Goal: Information Seeking & Learning: Learn about a topic

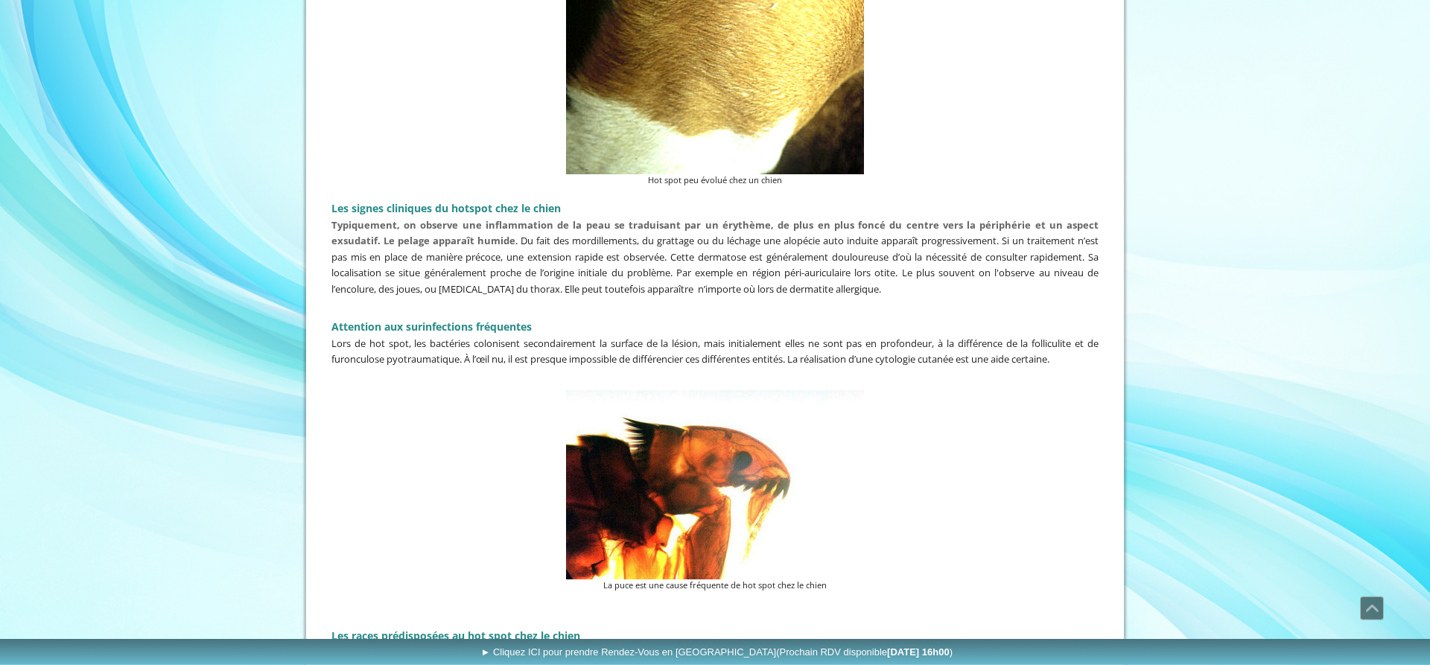
scroll to position [912, 0]
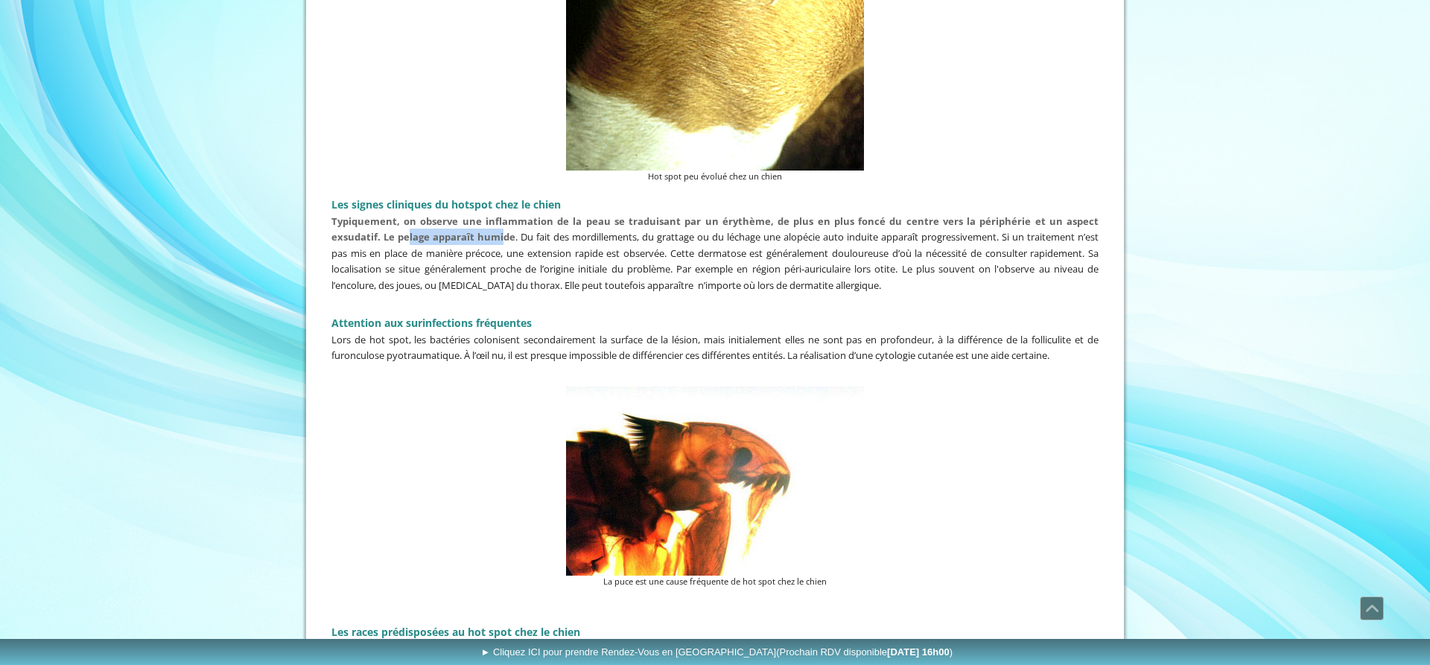
drag, startPoint x: 409, startPoint y: 232, endPoint x: 501, endPoint y: 231, distance: 92.4
click at [501, 231] on strong "Typiquement, on observe une inflammation de la peau se traduisant par un érythè…" at bounding box center [715, 230] width 767 height 30
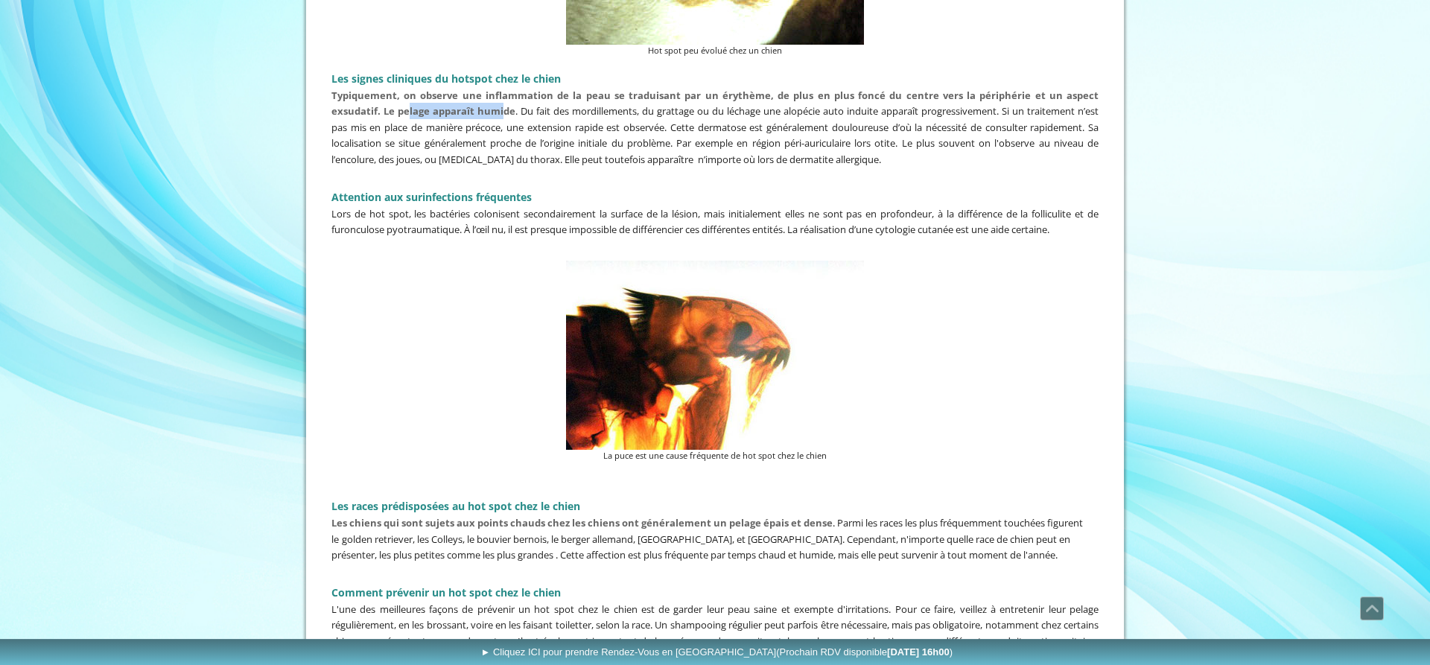
scroll to position [1064, 0]
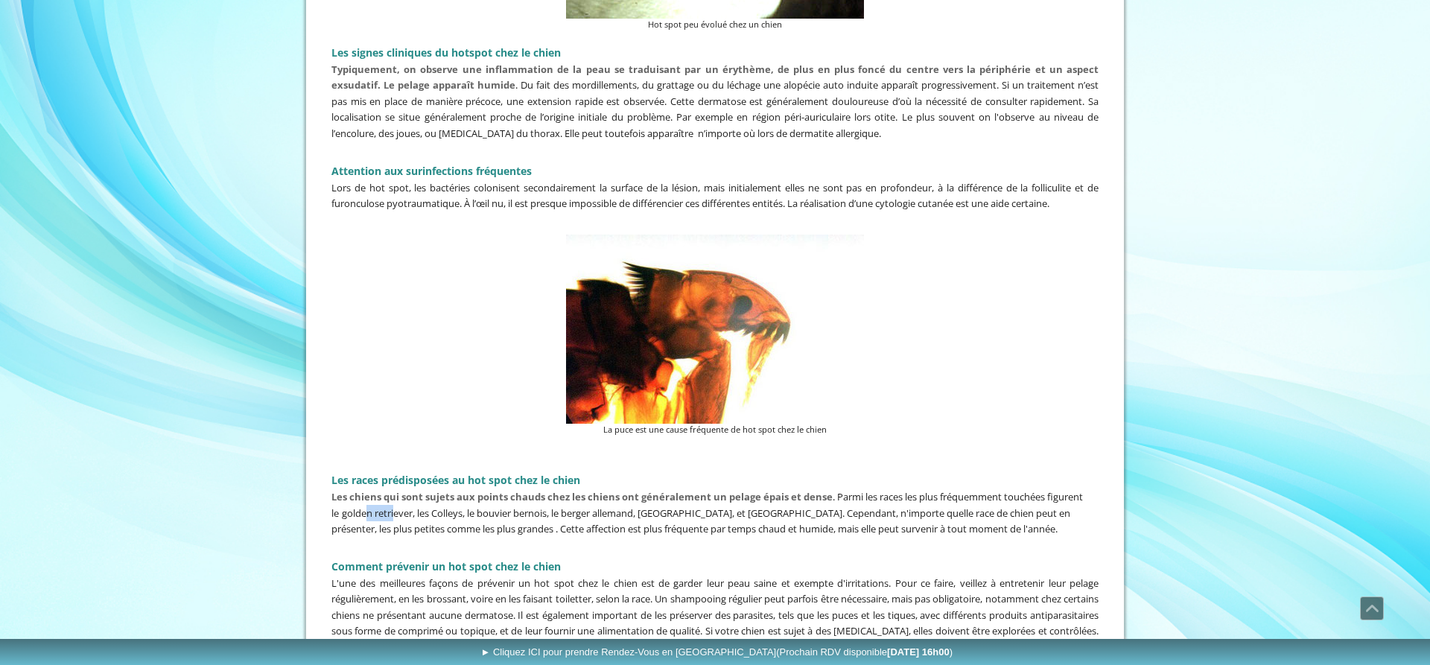
drag, startPoint x: 365, startPoint y: 503, endPoint x: 396, endPoint y: 506, distance: 30.7
click at [396, 507] on span "golden retriever, les Colleys, le bouvier bernois, le berger allemand, [GEOGRAP…" at bounding box center [701, 522] width 739 height 30
drag, startPoint x: 587, startPoint y: 490, endPoint x: 675, endPoint y: 495, distance: 88.0
click at [675, 495] on strong "Les chiens qui sont sujets aux points chauds chez les chiens ont généralement u…" at bounding box center [582, 496] width 501 height 13
click at [654, 537] on p at bounding box center [715, 545] width 767 height 16
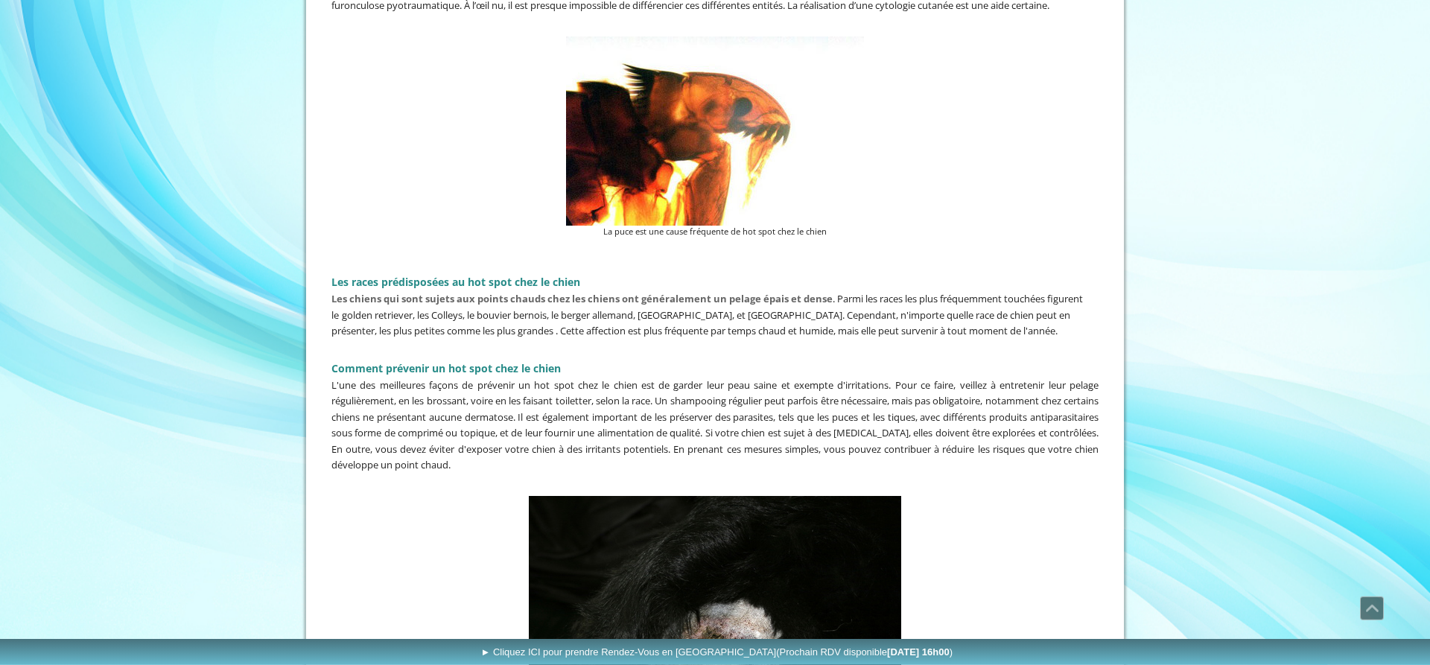
scroll to position [1292, 0]
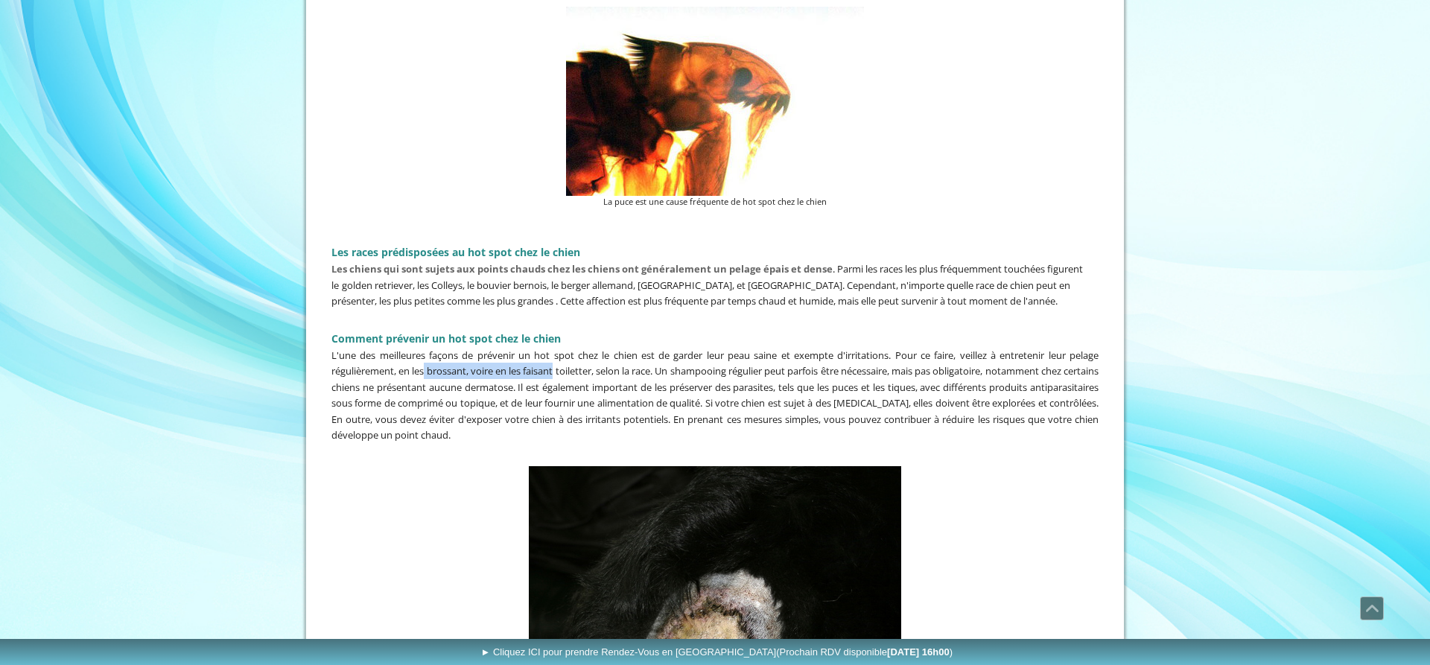
drag, startPoint x: 429, startPoint y: 365, endPoint x: 565, endPoint y: 365, distance: 136.3
click at [565, 365] on span "L'une des meilleures façons de prévenir un hot spot chez le chien est de garder…" at bounding box center [715, 396] width 767 height 94
click at [548, 387] on p "L'une des meilleures façons de prévenir un hot spot chez le chien est de garder…" at bounding box center [715, 395] width 767 height 96
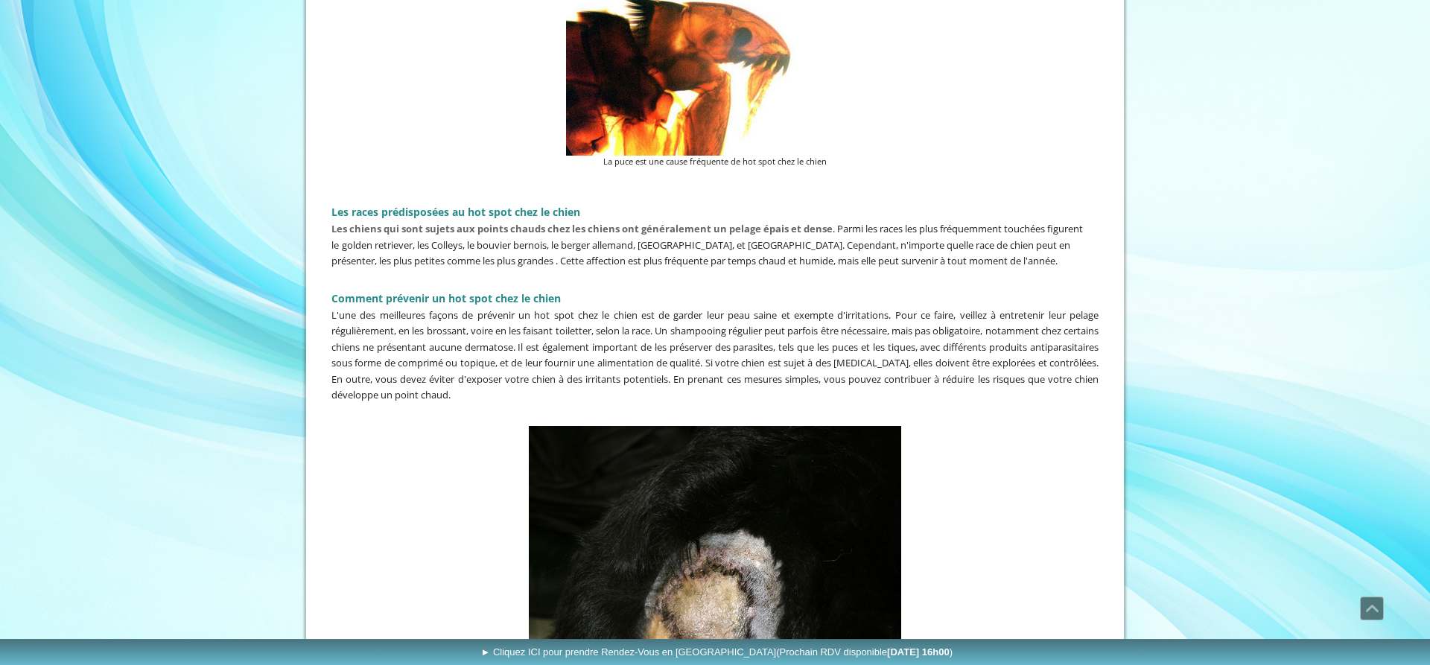
scroll to position [1368, 0]
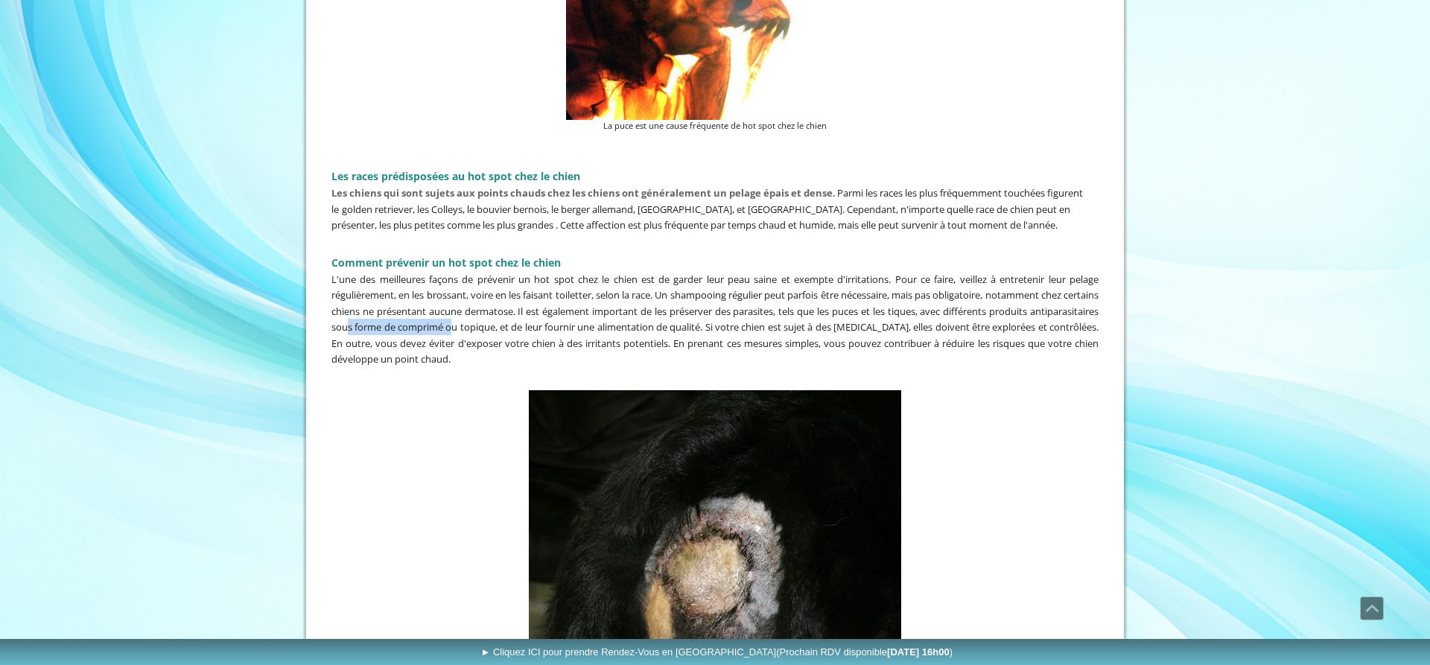
drag, startPoint x: 420, startPoint y: 320, endPoint x: 525, endPoint y: 312, distance: 105.4
click at [525, 312] on p "L'une des meilleures façons de prévenir un hot spot chez le chien est de garder…" at bounding box center [715, 319] width 767 height 96
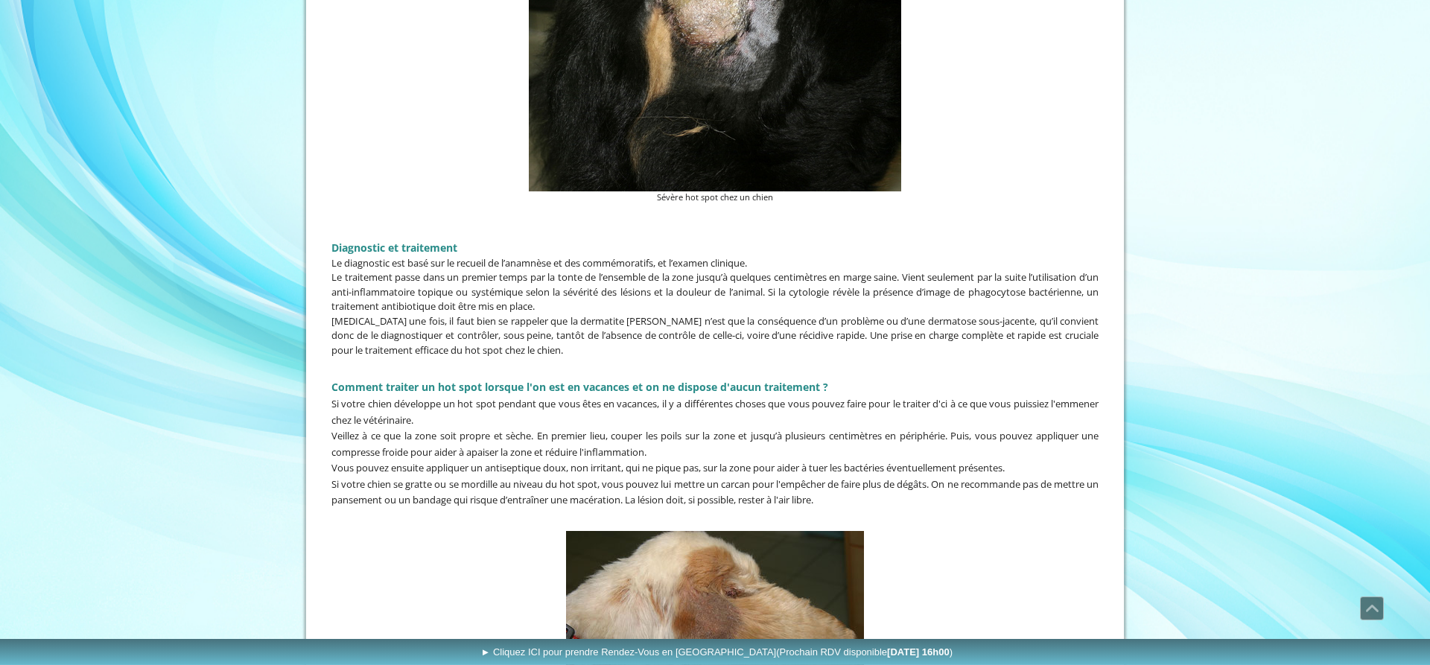
scroll to position [1976, 0]
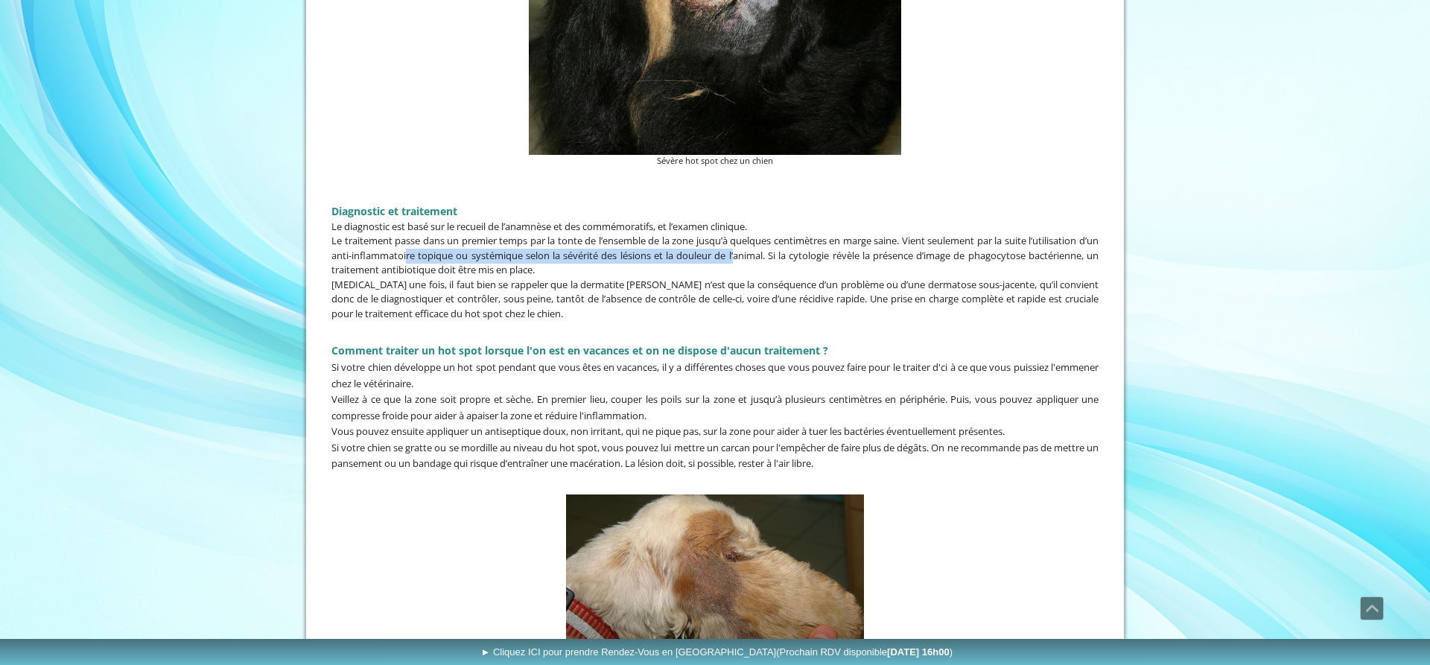
drag, startPoint x: 409, startPoint y: 247, endPoint x: 765, endPoint y: 241, distance: 356.2
click at [765, 241] on p "Le traitement passe dans un premier temps par la tonte de l’ensemble de la zone…" at bounding box center [715, 256] width 767 height 44
click at [740, 264] on p "Le traitement passe dans un premier temps par la tonte de l’ensemble de la zone…" at bounding box center [715, 256] width 767 height 44
drag, startPoint x: 434, startPoint y: 278, endPoint x: 547, endPoint y: 277, distance: 113.2
click at [547, 278] on p "[MEDICAL_DATA] une fois, il faut bien se rappeler que la dermatite [PERSON_NAME…" at bounding box center [715, 300] width 767 height 44
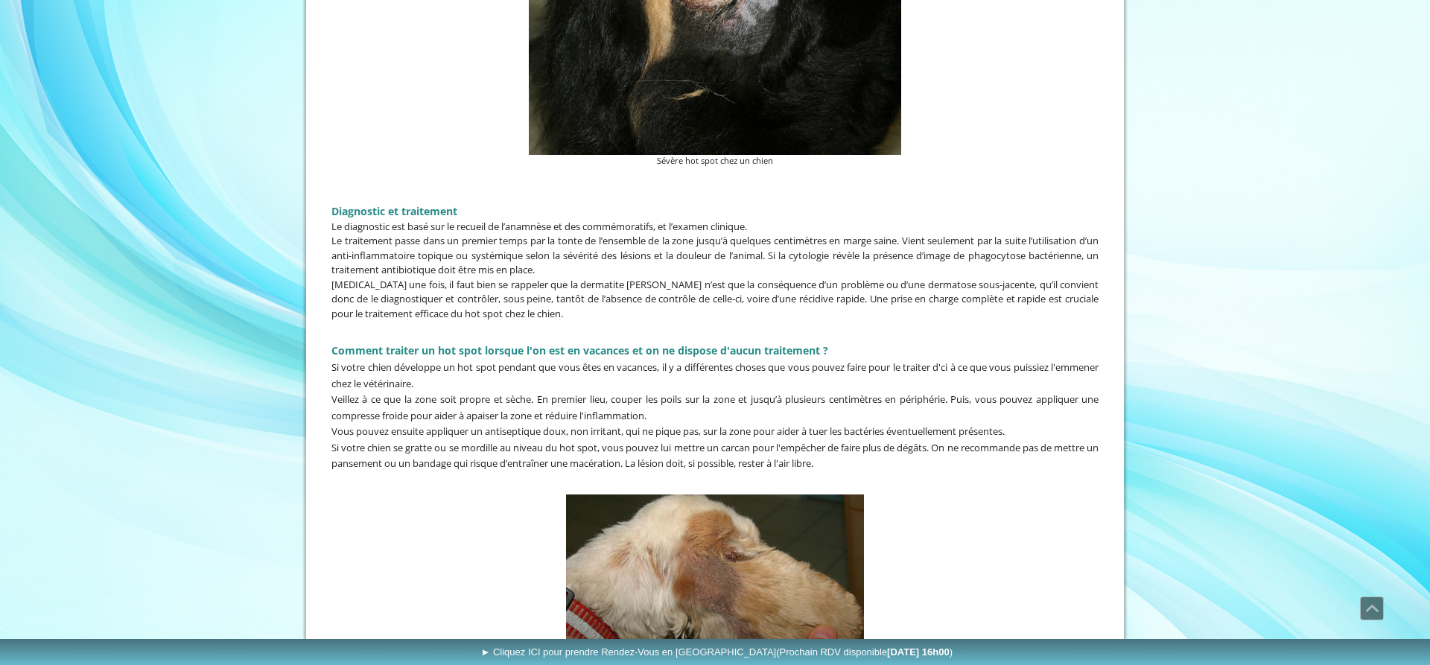
click at [618, 321] on p at bounding box center [715, 329] width 767 height 16
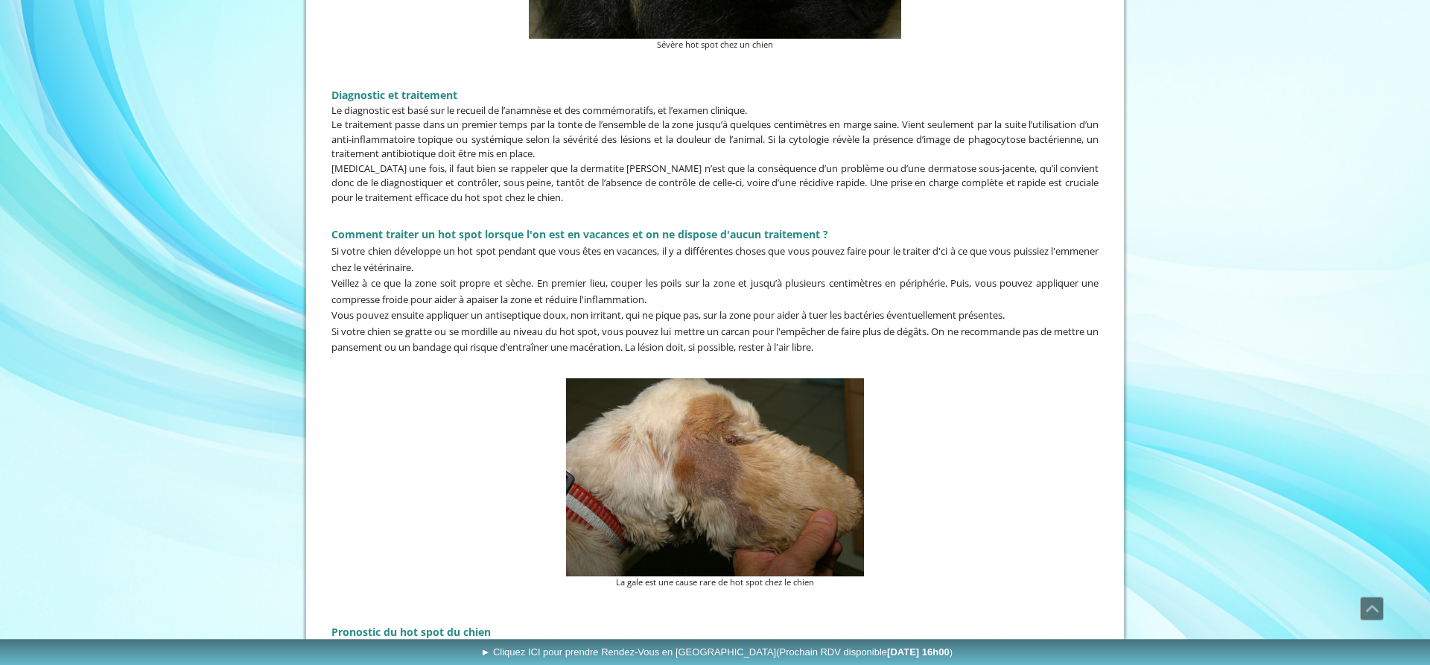
scroll to position [2128, 0]
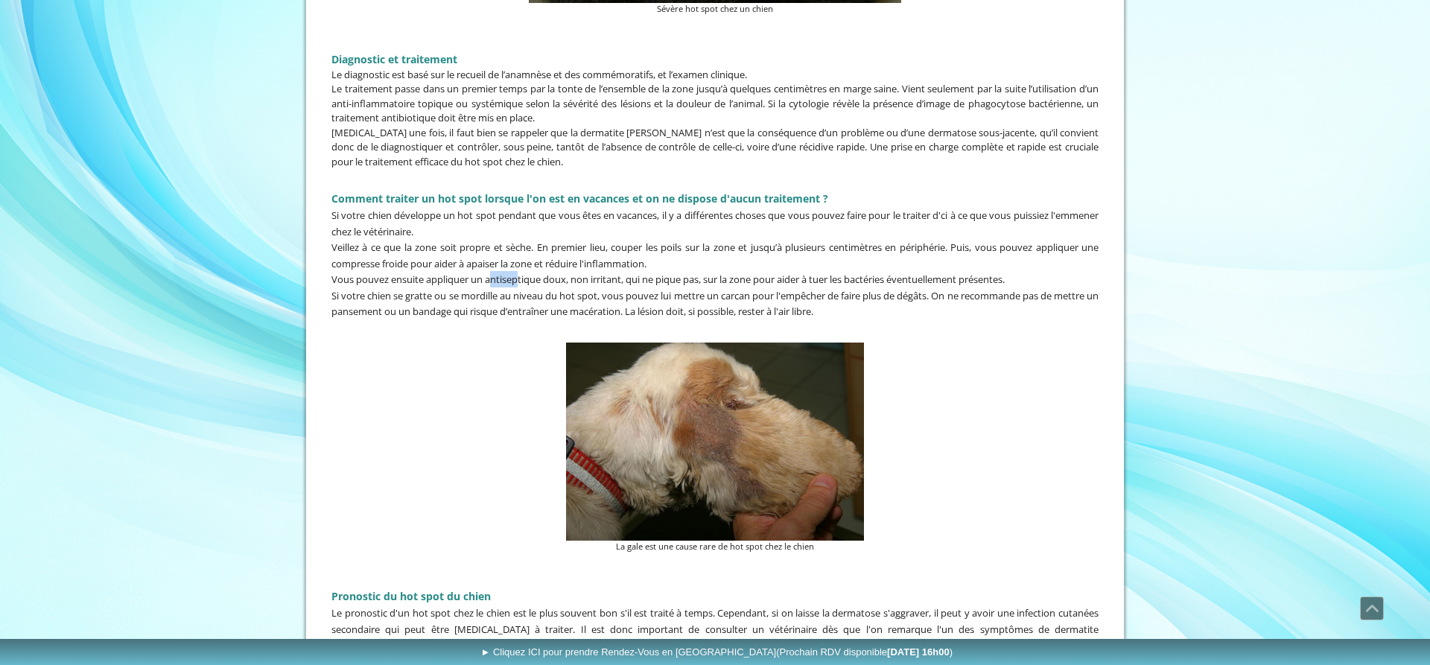
drag, startPoint x: 491, startPoint y: 273, endPoint x: 518, endPoint y: 270, distance: 27.7
click at [518, 273] on span "Vous pouvez ensuite appliquer un antiseptique doux, non irritant, qui ne pique …" at bounding box center [668, 279] width 673 height 13
click at [485, 339] on div "La gale est une cause rare de hot spot chez le chien" at bounding box center [715, 448] width 775 height 218
drag, startPoint x: 753, startPoint y: 206, endPoint x: 919, endPoint y: 204, distance: 165.4
click at [919, 209] on span "Si votre chien développe un hot spot pendant que vous êtes en vacances, il y a …" at bounding box center [715, 224] width 767 height 30
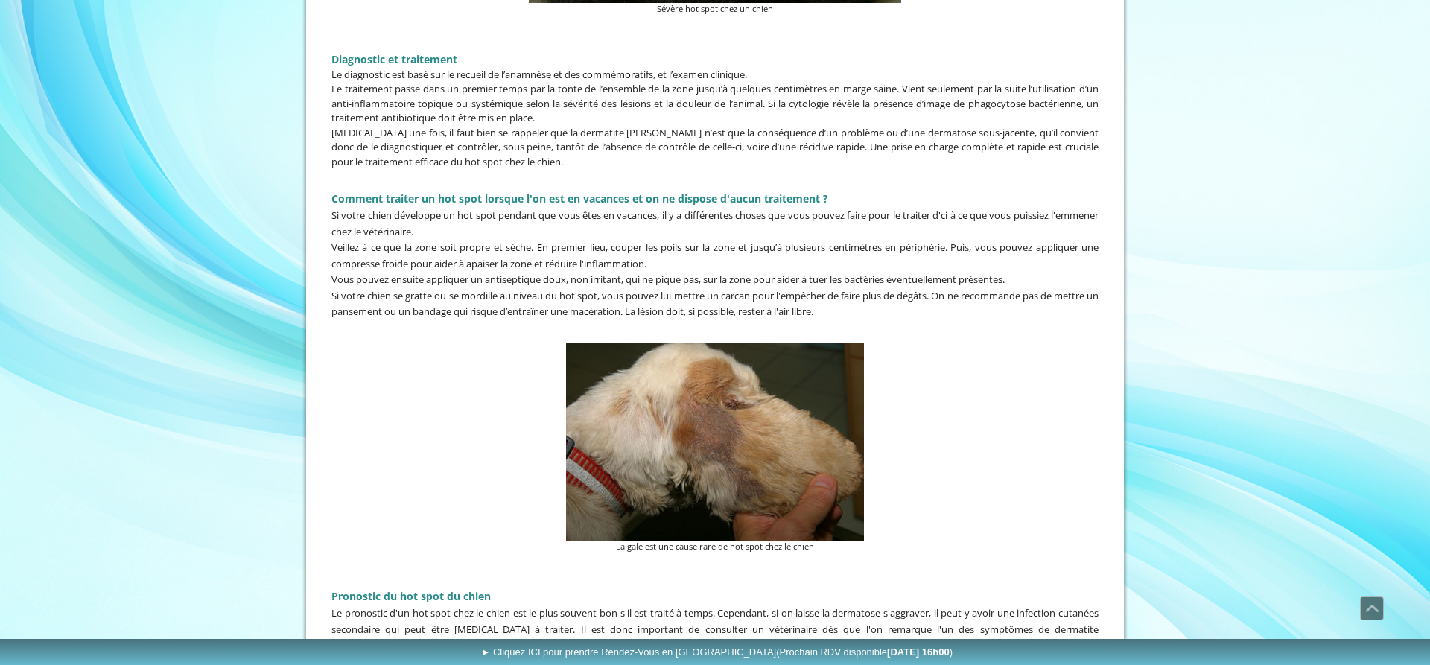
click at [622, 227] on p "Si votre chien développe un hot spot pendant que vous êtes en vacances, il y a …" at bounding box center [715, 223] width 767 height 32
drag, startPoint x: 399, startPoint y: 240, endPoint x: 450, endPoint y: 238, distance: 50.7
click at [450, 241] on span "Veillez à ce que la zone soit propre et sèche. En premier lieu, couper les poil…" at bounding box center [715, 256] width 767 height 30
drag, startPoint x: 470, startPoint y: 238, endPoint x: 498, endPoint y: 238, distance: 28.3
click at [498, 241] on span "Veillez à ce que la zone soit propre et sèche. En premier lieu, couper les poil…" at bounding box center [715, 256] width 767 height 30
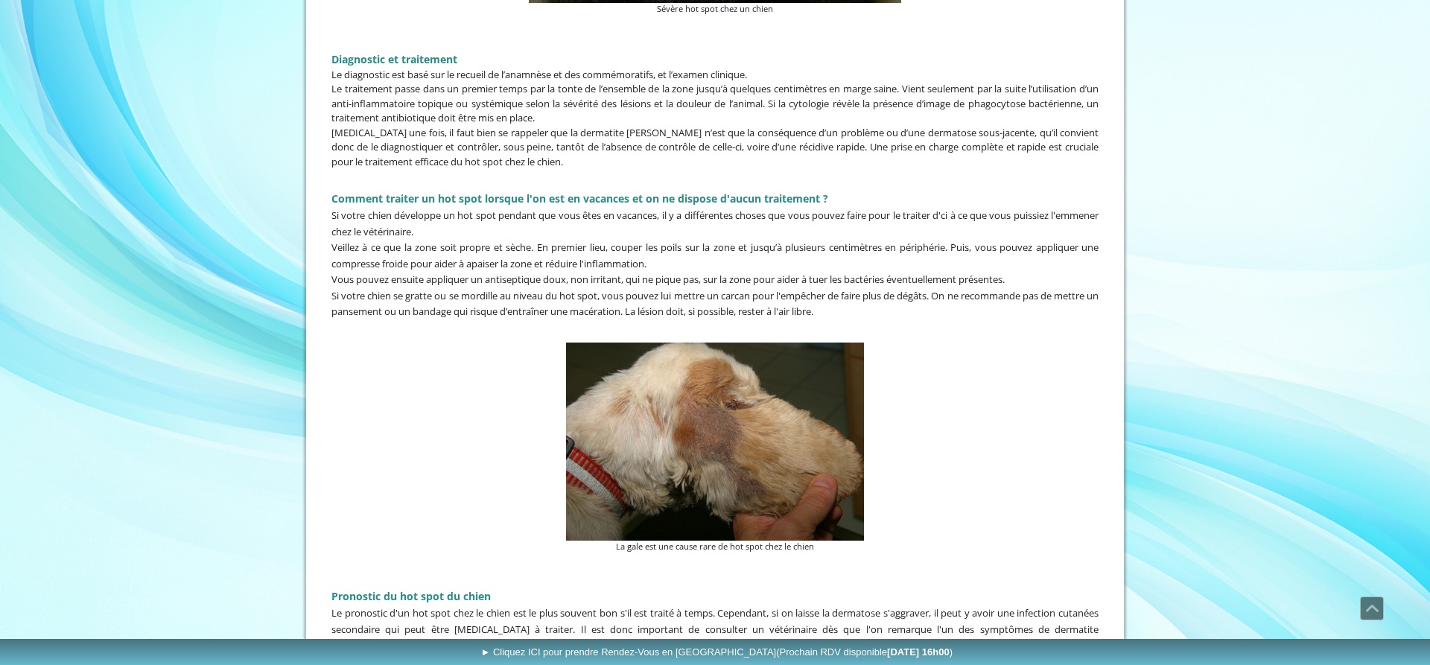
click at [530, 241] on span "Veillez à ce que la zone soit propre et sèche. En premier lieu, couper les poil…" at bounding box center [715, 256] width 767 height 30
drag, startPoint x: 558, startPoint y: 233, endPoint x: 900, endPoint y: 233, distance: 341.9
click at [900, 241] on span "Veillez à ce que la zone soit propre et sèche. En premier lieu, couper les poil…" at bounding box center [715, 256] width 767 height 30
click at [884, 241] on span "Veillez à ce que la zone soit propre et sèche. En premier lieu, couper les poil…" at bounding box center [715, 256] width 767 height 30
drag, startPoint x: 396, startPoint y: 249, endPoint x: 542, endPoint y: 247, distance: 146.8
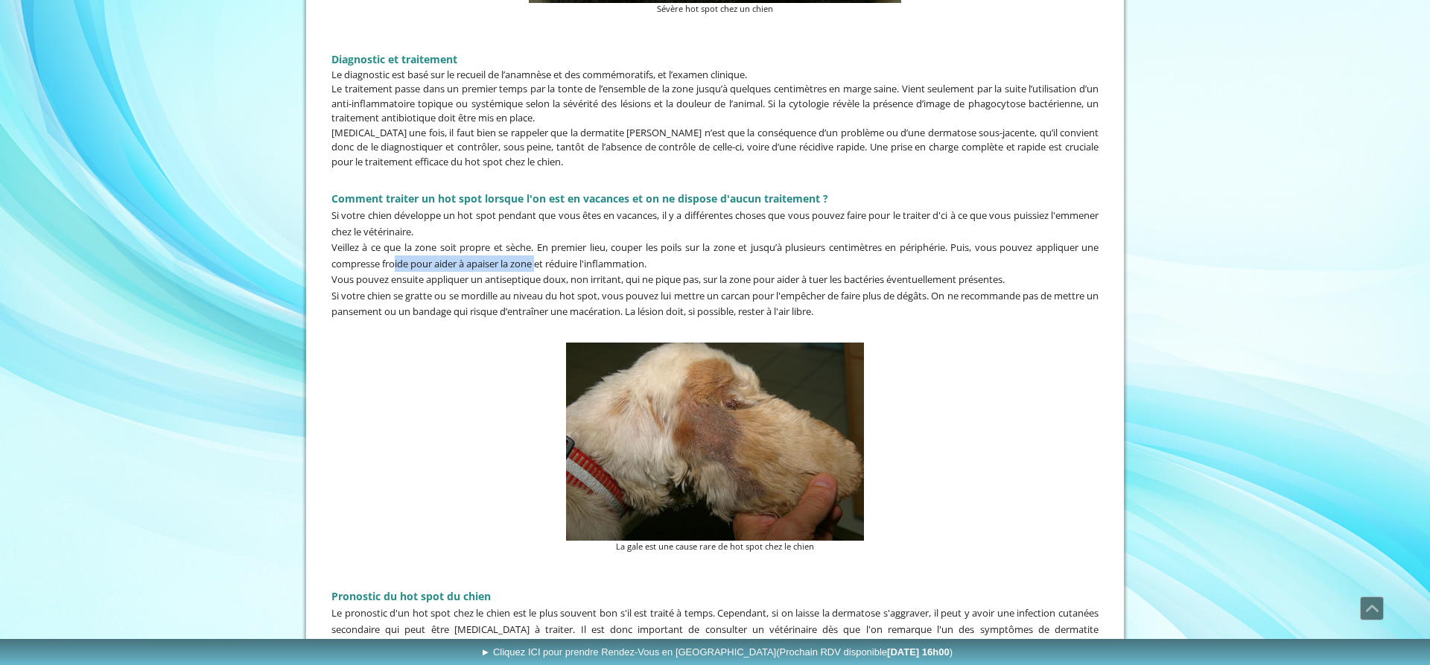
click at [542, 247] on span "Veillez à ce que la zone soit propre et sèche. En premier lieu, couper les poil…" at bounding box center [715, 256] width 767 height 30
drag, startPoint x: 407, startPoint y: 267, endPoint x: 504, endPoint y: 267, distance: 96.1
click at [504, 273] on span "Vous pouvez ensuite appliquer un antiseptique doux, non irritant, qui ne pique …" at bounding box center [668, 279] width 673 height 13
click at [534, 289] on span "Si votre chien se gratte ou se mordille au niveau du hot spot, vous pouvez lui …" at bounding box center [715, 304] width 767 height 30
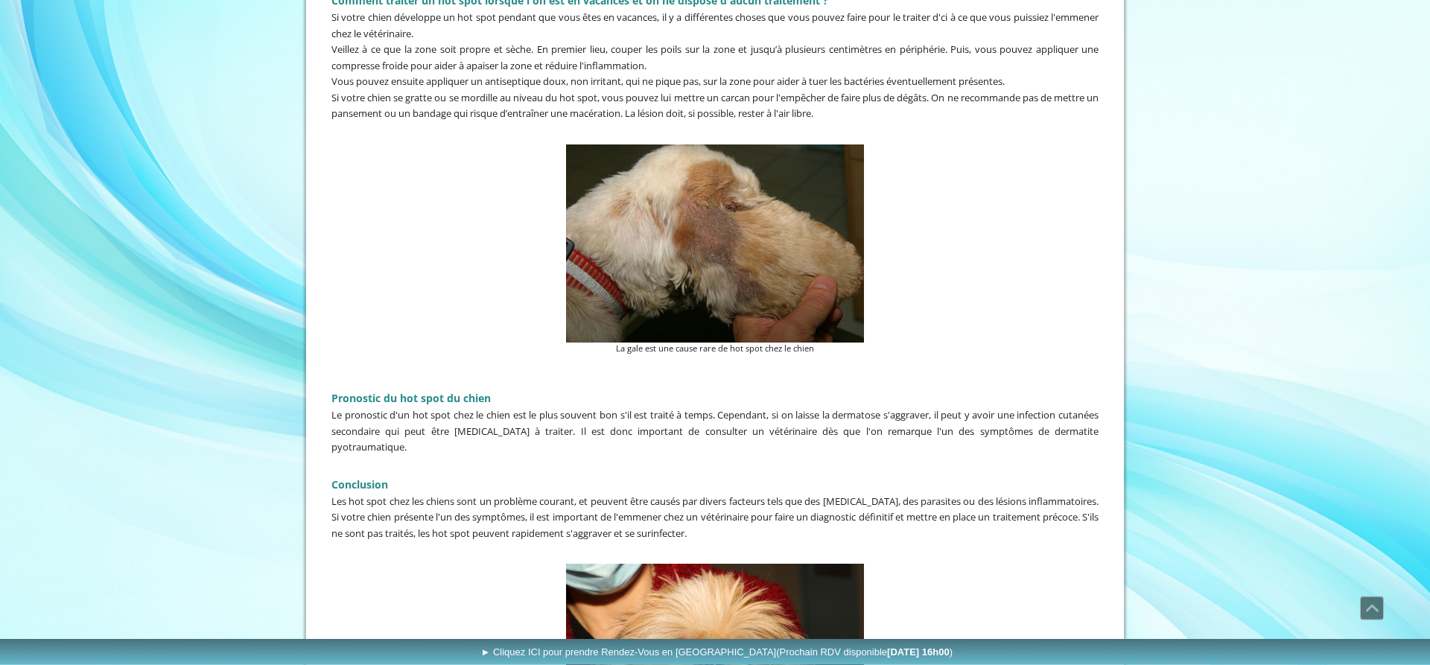
scroll to position [2356, 0]
